Goal: Information Seeking & Learning: Learn about a topic

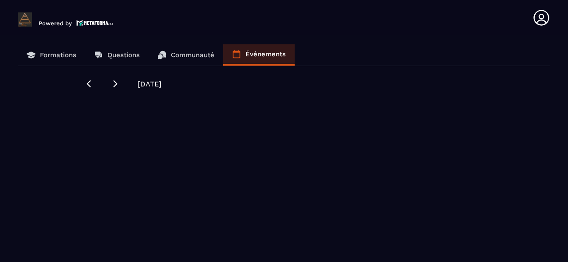
click at [68, 55] on p "Formations" at bounding box center [58, 55] width 36 height 8
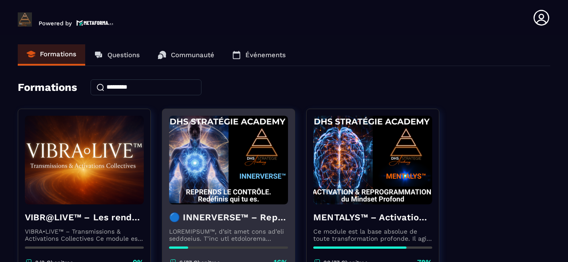
click at [211, 149] on img at bounding box center [228, 160] width 119 height 89
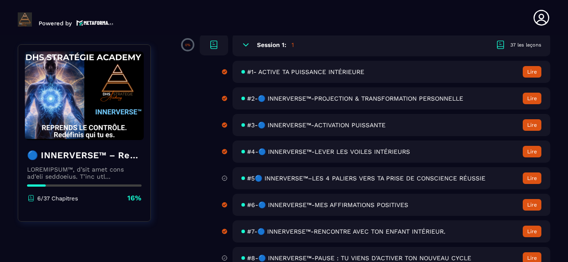
scroll to position [106, 0]
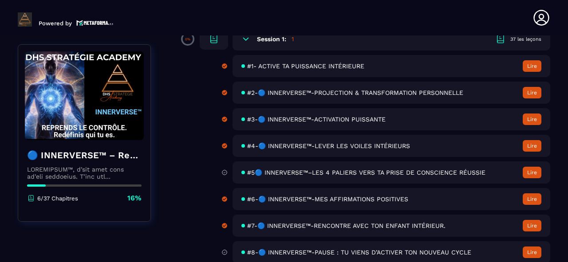
click at [406, 173] on span "#5🔵 INNERVERSE™–LES 4 PALIERS VERS TA PRISE DE CONSCIENCE RÉUSSIE" at bounding box center [366, 172] width 238 height 7
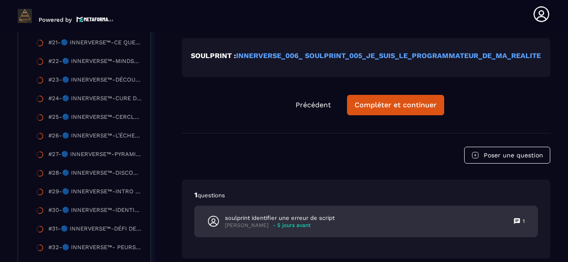
scroll to position [643, 0]
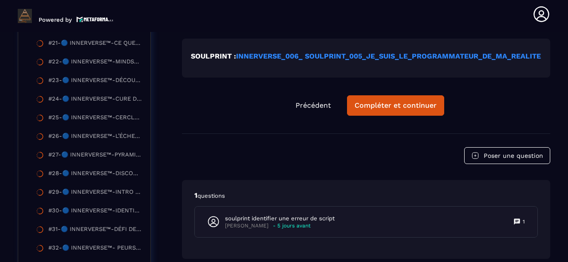
click at [281, 60] on strong "INNERVERSE_006_ SOULPRINT_005_JE_SUIS_LE_PROGRAMMATEUR_DE_MA_REALITE" at bounding box center [388, 56] width 305 height 8
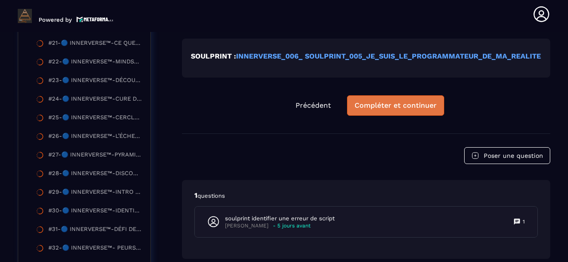
click at [430, 106] on div "Compléter et continuer" at bounding box center [395, 105] width 82 height 9
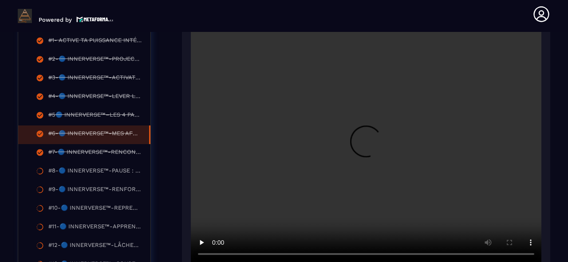
scroll to position [270, 0]
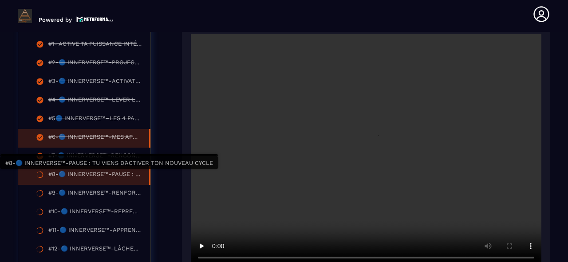
click at [117, 174] on div "#8-🔵 INNERVERSE™-PAUSE : TU VIENS D’ACTIVER TON NOUVEAU CYCLE" at bounding box center [94, 176] width 92 height 10
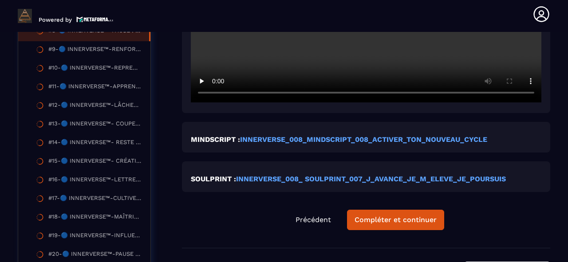
scroll to position [341, 0]
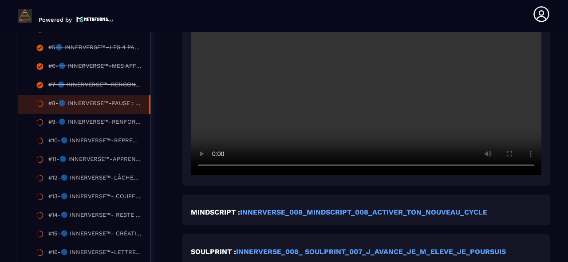
click at [306, 112] on video at bounding box center [366, 58] width 350 height 234
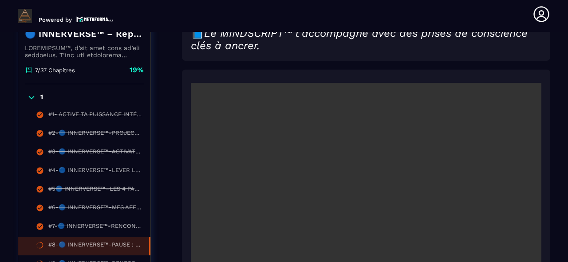
scroll to position [199, 0]
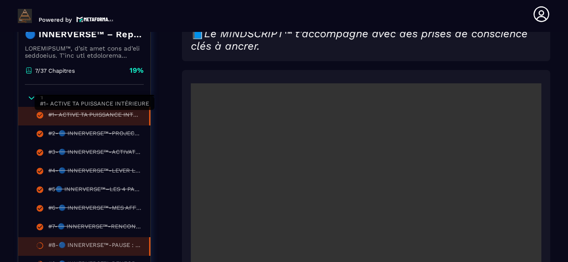
click at [130, 114] on div "#1- ACTIVE TA PUISSANCE INTÉRIEURE" at bounding box center [94, 116] width 92 height 10
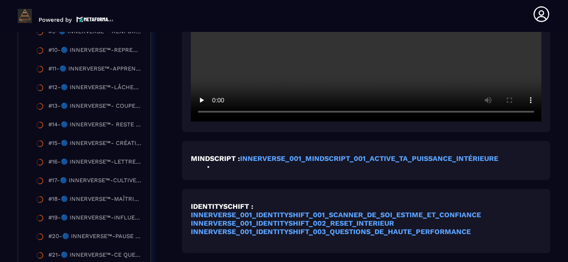
scroll to position [447, 0]
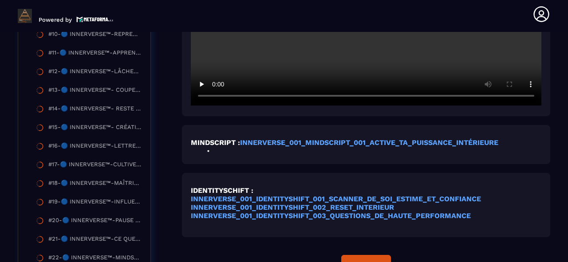
click at [342, 173] on div "MINDSCRIPT : INNERVERSE_001_MINDSCRIPT_001_ACTIVE_TA_PUISSANCE_INTÉRIEURE" at bounding box center [366, 205] width 368 height 64
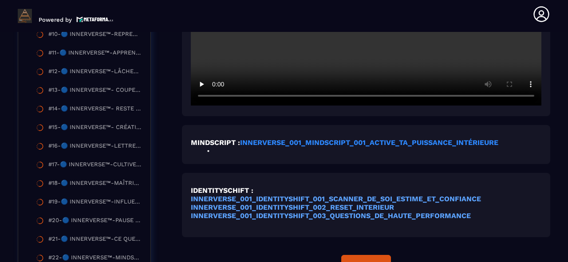
click at [279, 145] on strong "INNERVERSE_001_MINDSCRIPT_001_ACTIVE_TA_PUISSANCE_INTÉRIEURE" at bounding box center [369, 142] width 258 height 8
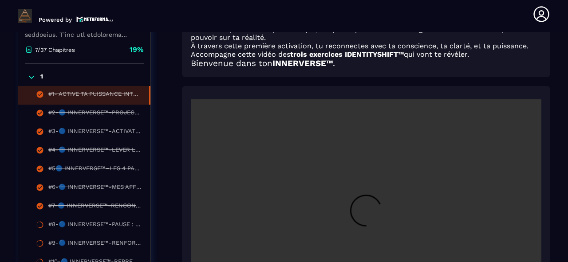
scroll to position [199, 0]
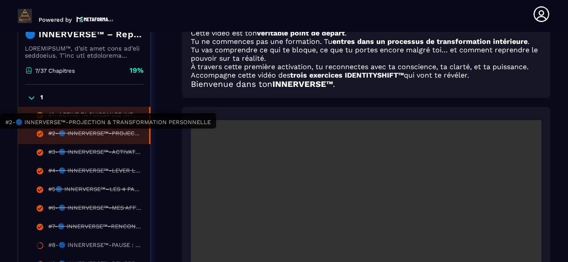
click at [127, 134] on div "#2-🔵 INNERVERSE™-PROJECTION & TRANSFORMATION PERSONNELLE" at bounding box center [94, 135] width 92 height 10
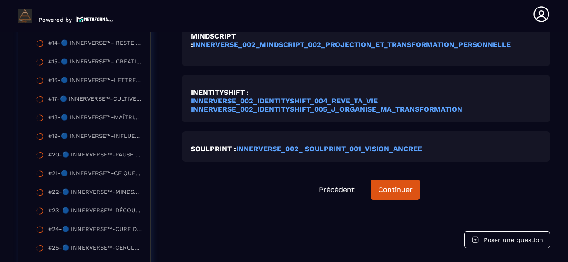
scroll to position [554, 0]
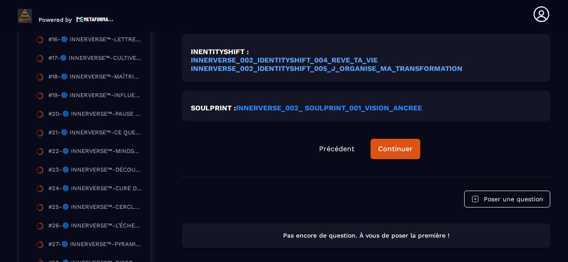
click at [324, 110] on strong "INNERVERSE_002_ SOULPRINT_001_VISION_ANCREE" at bounding box center [329, 108] width 186 height 8
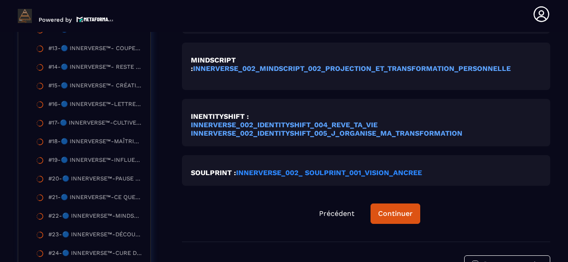
scroll to position [447, 0]
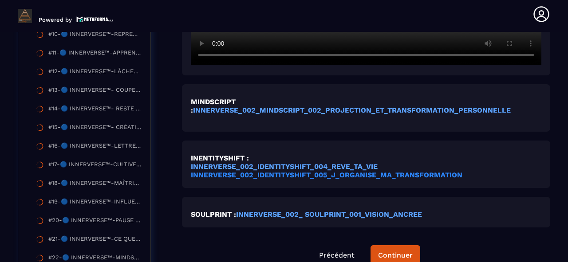
click at [411, 175] on strong "INNERVERSE_002_IDENTITYSHIFT_005_J_ORGANISE_MA_TRANSFORMATION" at bounding box center [326, 175] width 271 height 8
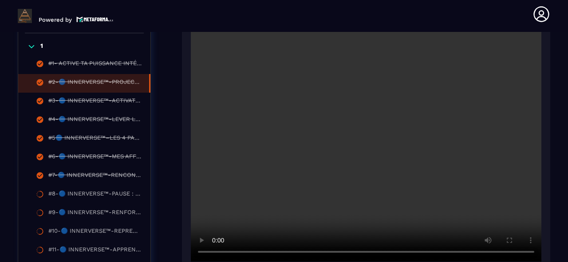
scroll to position [234, 0]
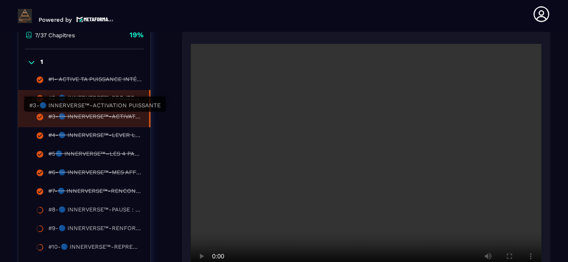
click at [128, 115] on div "#3-🔵 INNERVERSE™-ACTIVATION PUISSANTE" at bounding box center [94, 118] width 92 height 10
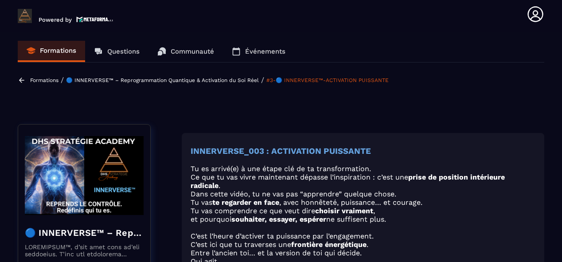
click at [55, 48] on p "Formations" at bounding box center [58, 51] width 36 height 8
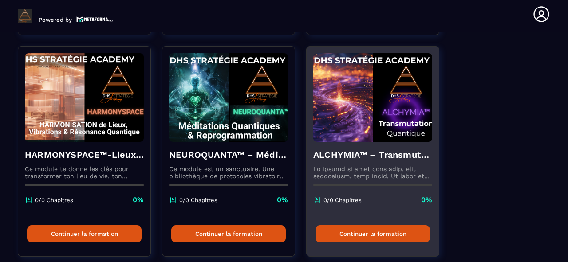
scroll to position [284, 0]
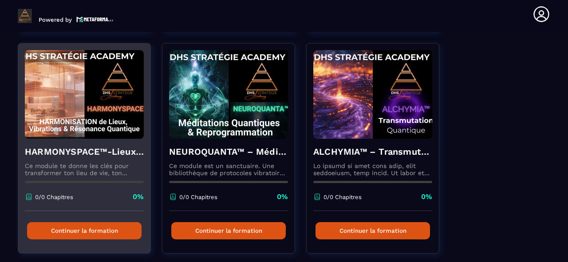
click at [106, 225] on button "Continuer la formation" at bounding box center [84, 230] width 114 height 17
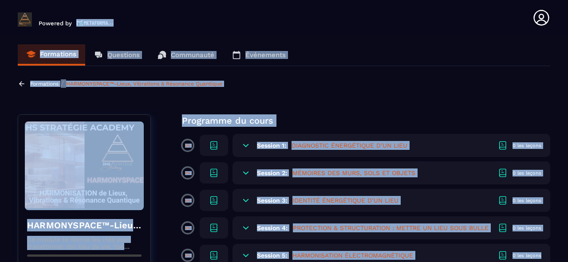
click at [51, 55] on p "Formations" at bounding box center [58, 54] width 36 height 8
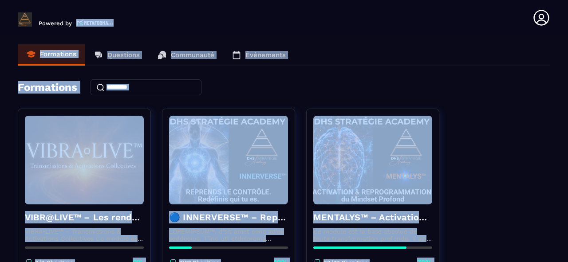
click at [55, 55] on p "Formations" at bounding box center [58, 54] width 36 height 8
click at [56, 85] on h4 "Formations" at bounding box center [47, 87] width 59 height 12
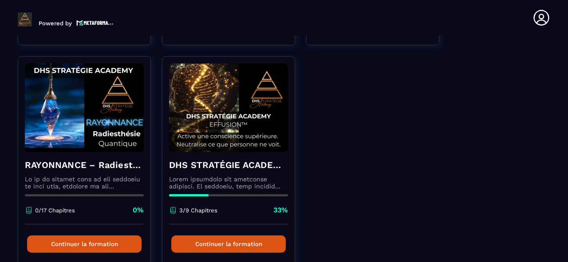
scroll to position [497, 0]
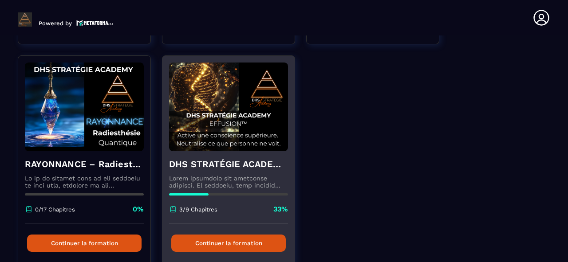
click at [228, 102] on img at bounding box center [228, 107] width 119 height 89
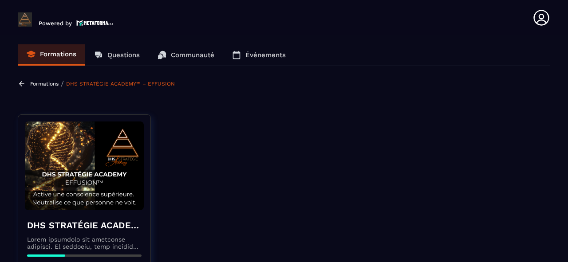
click at [113, 157] on img at bounding box center [84, 166] width 119 height 89
click at [80, 154] on img at bounding box center [84, 166] width 119 height 89
drag, startPoint x: 81, startPoint y: 155, endPoint x: 108, endPoint y: 157, distance: 27.6
click at [81, 155] on img at bounding box center [84, 166] width 119 height 89
click at [102, 133] on img at bounding box center [84, 166] width 119 height 89
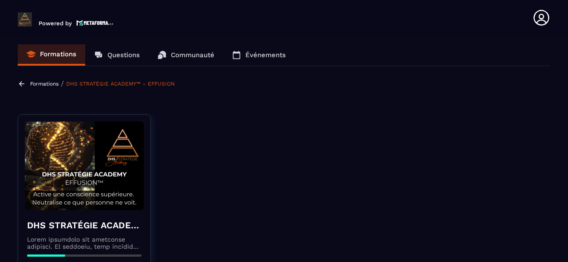
click at [102, 133] on img at bounding box center [84, 166] width 119 height 89
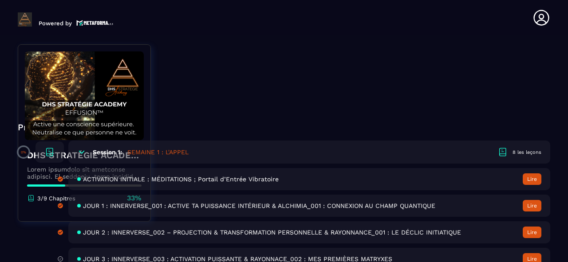
scroll to position [248, 0]
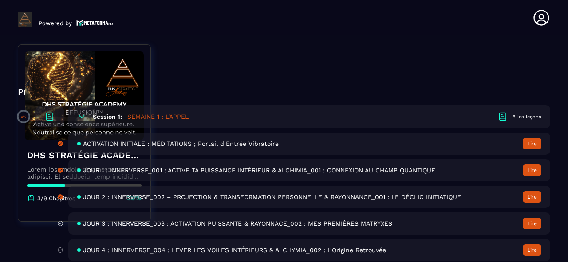
click at [526, 146] on button "Lire" at bounding box center [532, 144] width 19 height 12
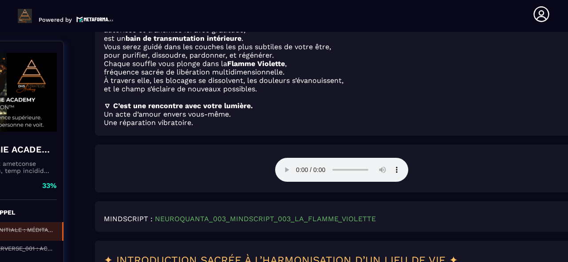
scroll to position [1038, 87]
